Goal: Book appointment/travel/reservation

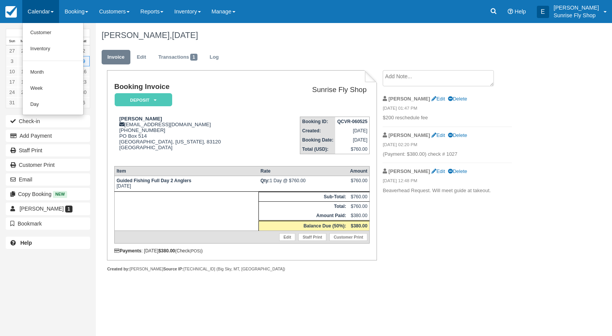
click at [52, 69] on link "Month" at bounding box center [53, 72] width 61 height 16
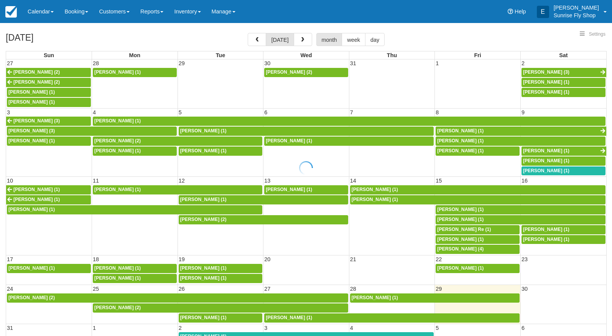
select select
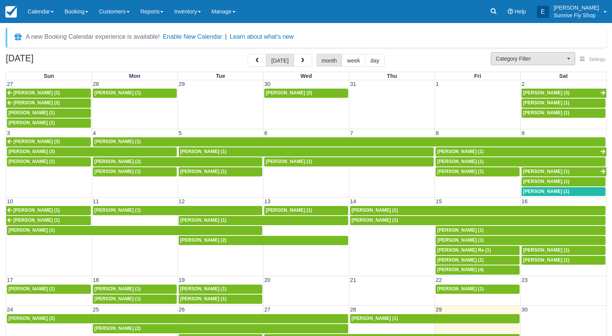
click at [517, 64] on button "Category Filter" at bounding box center [533, 58] width 84 height 13
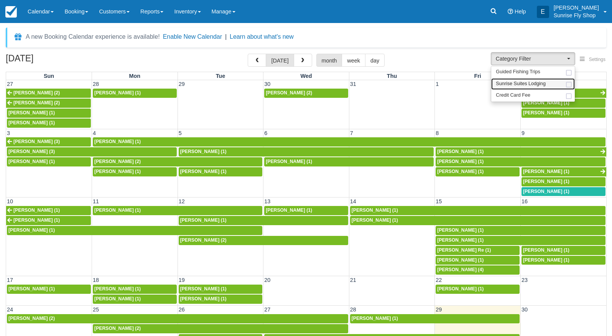
click at [516, 85] on span "Sunrise Suites Lodging" at bounding box center [521, 84] width 50 height 7
select select "1"
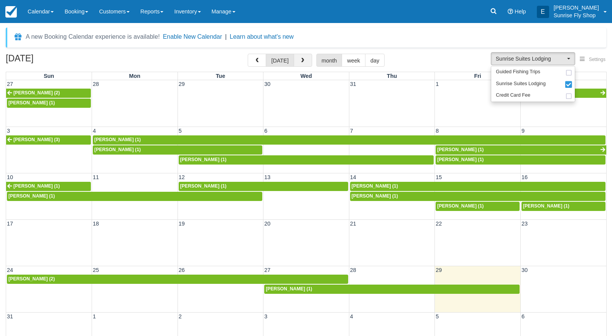
click at [294, 58] on button "button" at bounding box center [303, 60] width 18 height 13
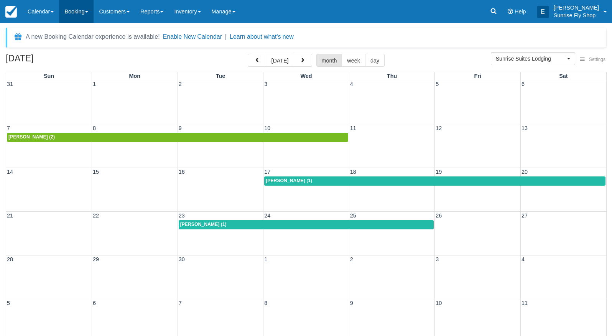
click at [74, 10] on link "Booking" at bounding box center [76, 11] width 35 height 23
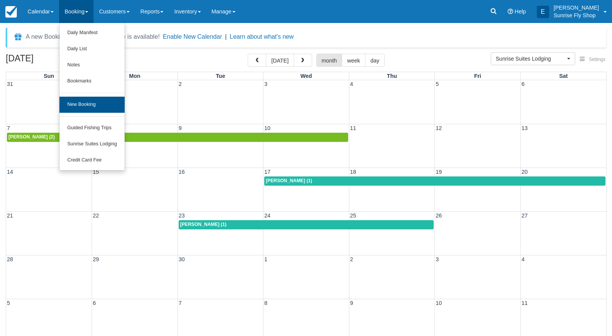
click at [95, 103] on link "New Booking" at bounding box center [91, 105] width 65 height 16
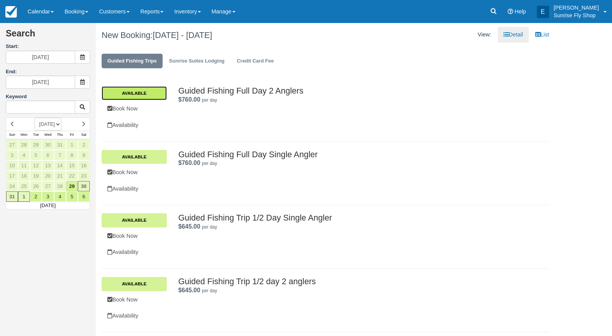
click at [136, 89] on link "Available" at bounding box center [134, 93] width 65 height 14
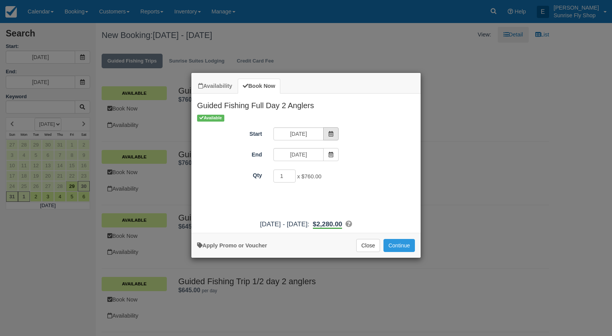
click at [337, 136] on span "Item Modal" at bounding box center [330, 133] width 15 height 13
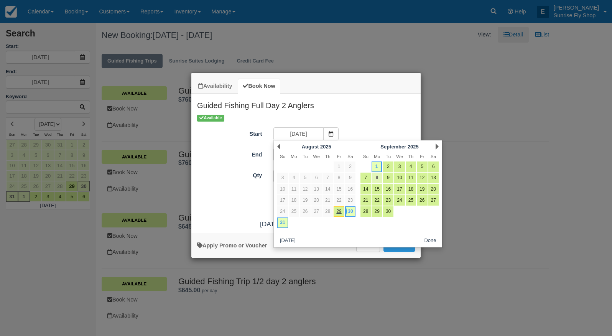
click at [379, 179] on link "8" at bounding box center [376, 178] width 10 height 10
type input "[DATE]"
type input "09/08/25"
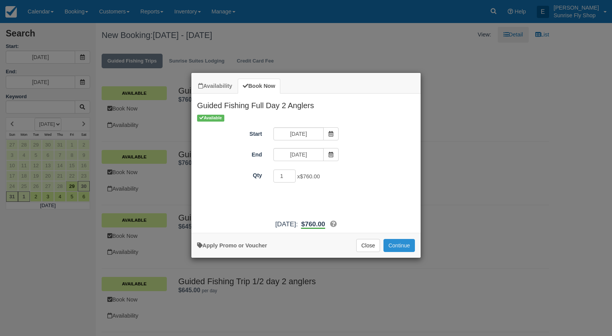
click at [402, 252] on button "Continue" at bounding box center [398, 245] width 31 height 13
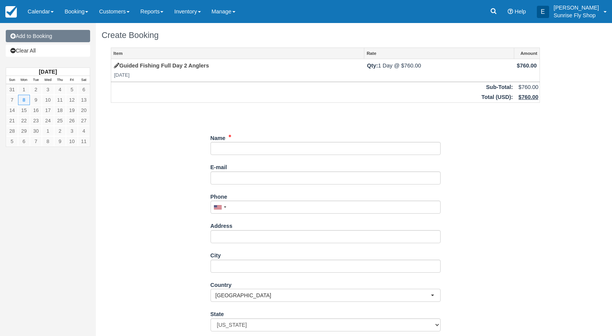
click at [30, 37] on link "Add to Booking" at bounding box center [48, 36] width 84 height 12
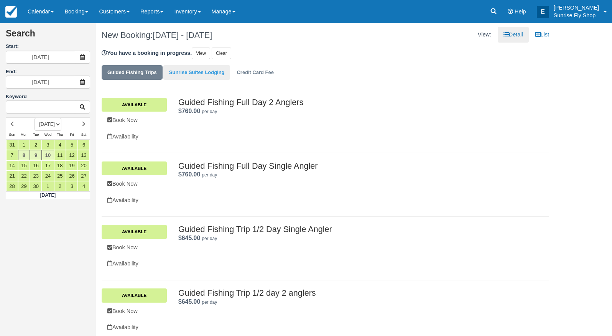
click at [202, 72] on link "Sunrise Suites Lodging" at bounding box center [196, 72] width 67 height 15
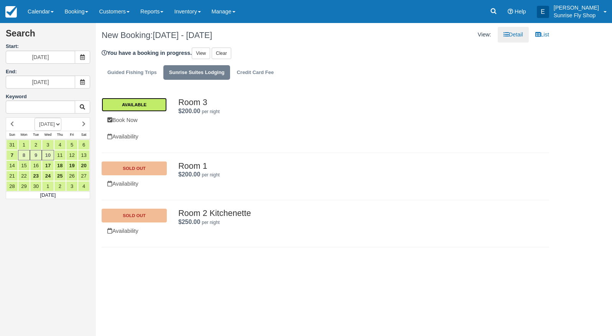
click at [125, 107] on link "Available" at bounding box center [134, 105] width 65 height 14
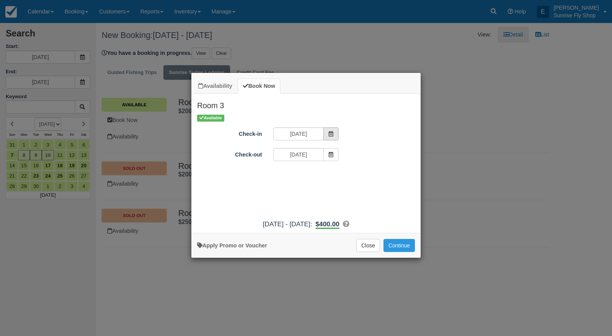
click at [331, 133] on icon "Item Modal" at bounding box center [330, 133] width 5 height 5
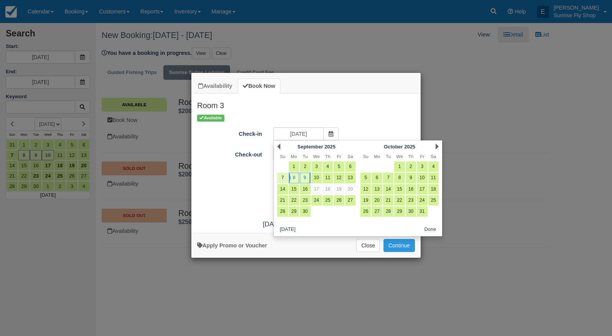
click at [285, 177] on link "7" at bounding box center [282, 178] width 10 height 10
type input "09/07/25"
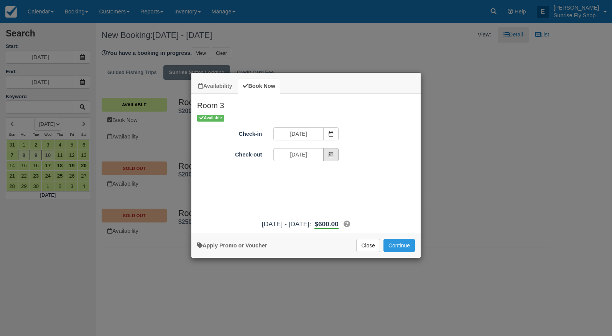
click at [334, 154] on span "Item Modal" at bounding box center [330, 154] width 15 height 13
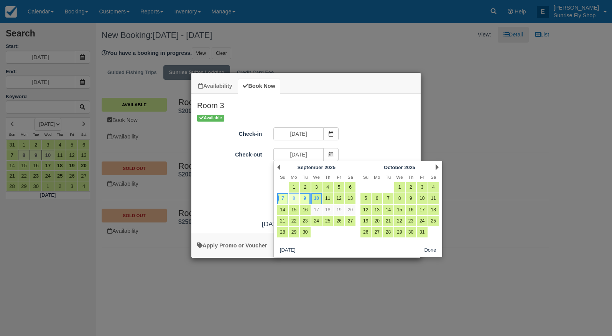
click at [297, 194] on link "8" at bounding box center [294, 198] width 10 height 10
type input "09/08/25"
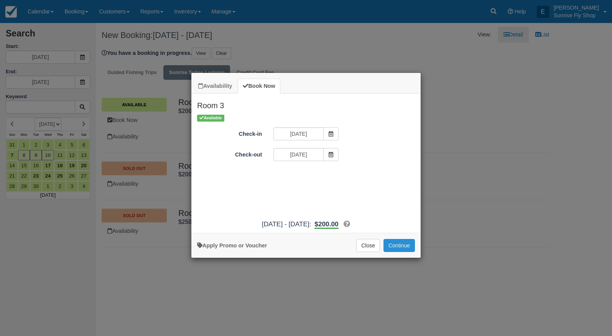
click at [404, 252] on button "Continue" at bounding box center [398, 245] width 31 height 13
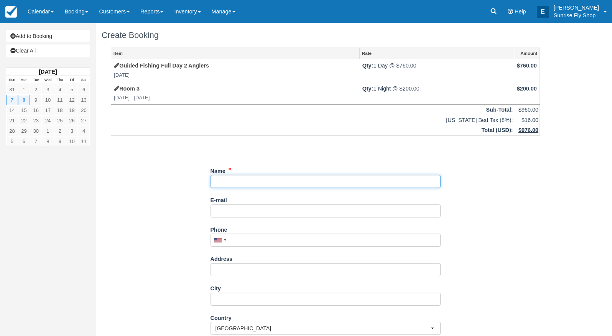
click at [277, 179] on input "Name" at bounding box center [325, 181] width 230 height 13
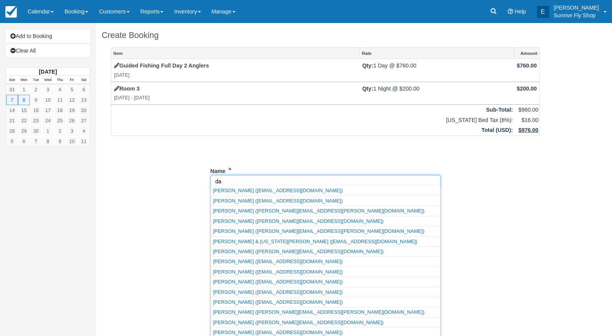
type input "d"
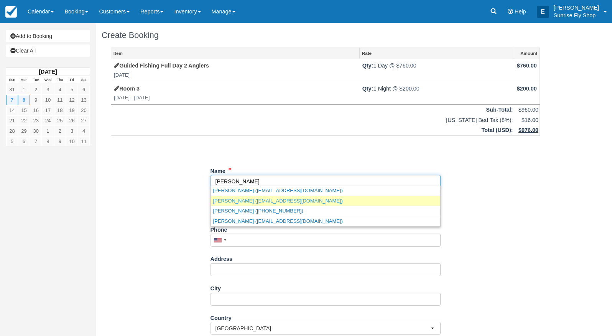
click at [260, 199] on link "Dean Martin (deanmartin@barkermartin.com)" at bounding box center [325, 201] width 229 height 10
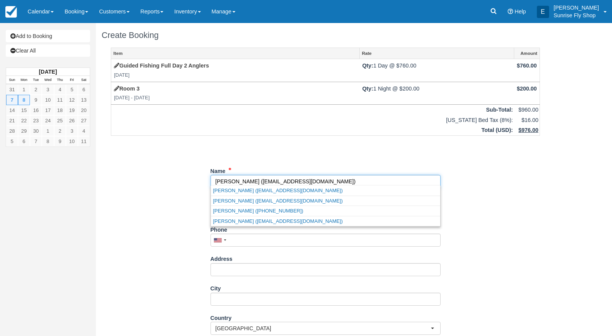
type input "Dean Martin"
type input "deanmartin@barkermartin.com"
type input "+12066508160"
select select "WA"
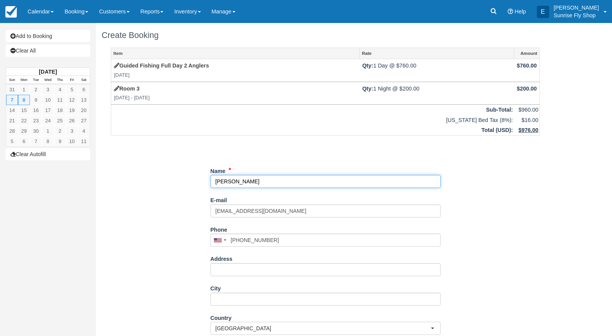
select select "WA"
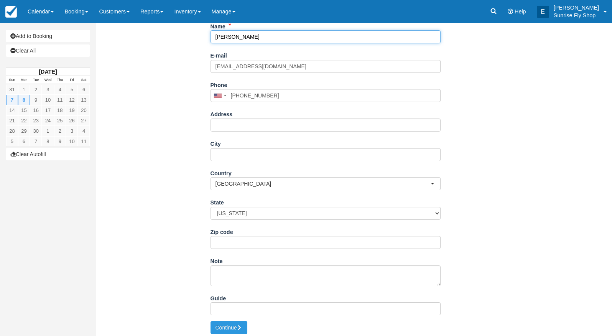
scroll to position [144, 0]
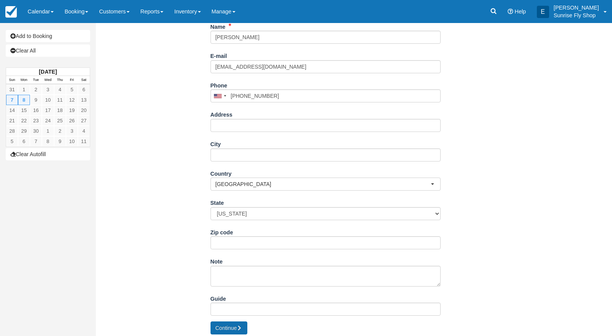
click at [222, 325] on button "Continue" at bounding box center [228, 327] width 37 height 13
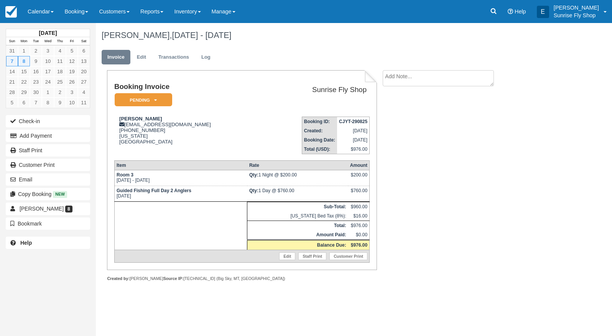
click at [135, 102] on em "Pending" at bounding box center [144, 99] width 58 height 13
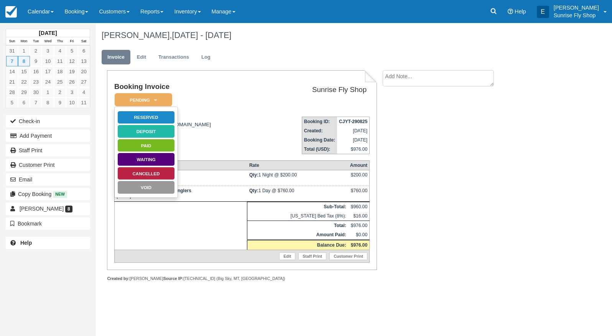
click at [138, 114] on link "Reserved" at bounding box center [146, 117] width 58 height 13
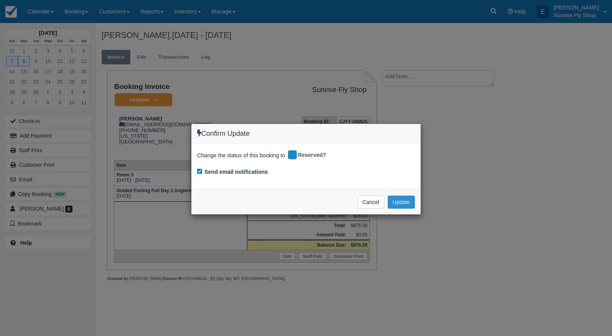
click at [404, 199] on button "Update" at bounding box center [401, 202] width 27 height 13
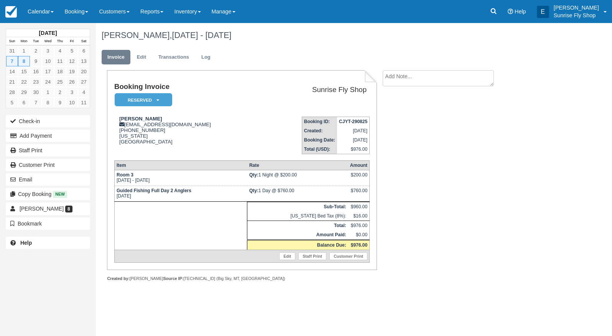
click at [414, 79] on textarea at bounding box center [438, 78] width 111 height 16
type textarea "Request for Eric"
click at [406, 120] on button "Create" at bounding box center [400, 121] width 35 height 13
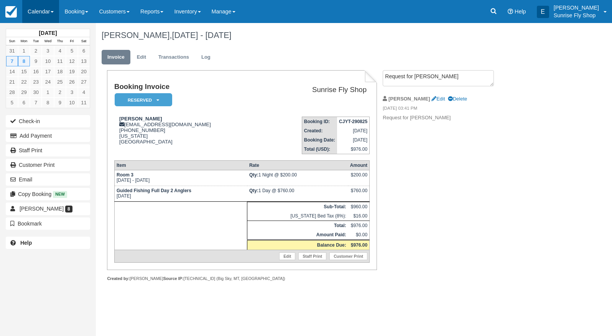
click at [34, 14] on link "Calendar" at bounding box center [40, 11] width 37 height 23
click at [46, 72] on link "Month" at bounding box center [53, 72] width 61 height 16
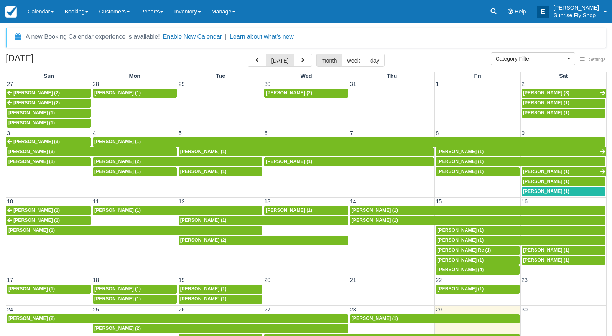
select select
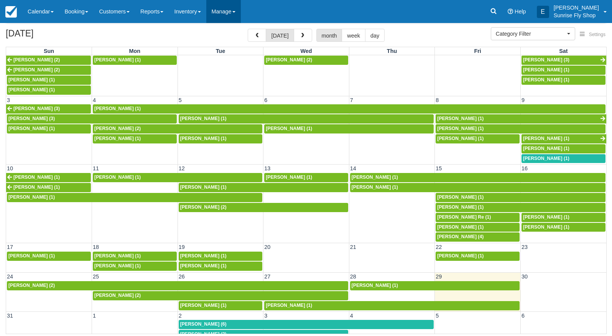
scroll to position [25, 0]
